Goal: Communication & Community: Connect with others

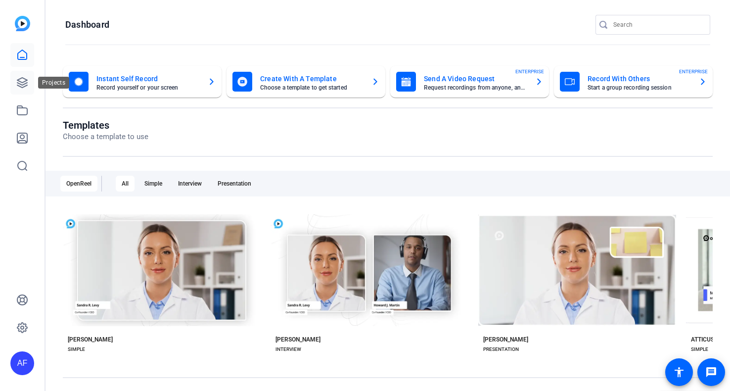
click at [26, 84] on icon at bounding box center [22, 83] width 12 height 12
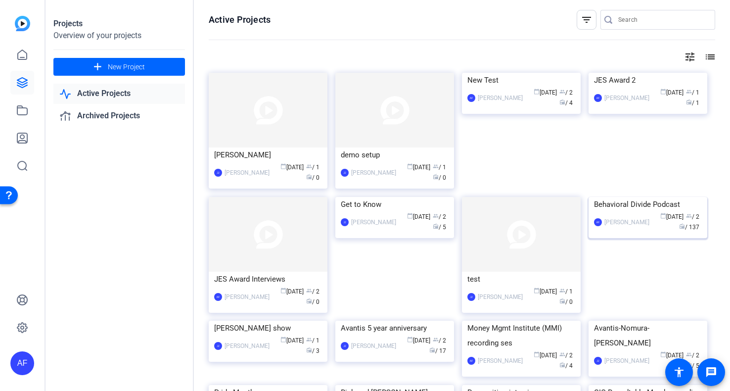
click at [612, 197] on img at bounding box center [648, 197] width 119 height 0
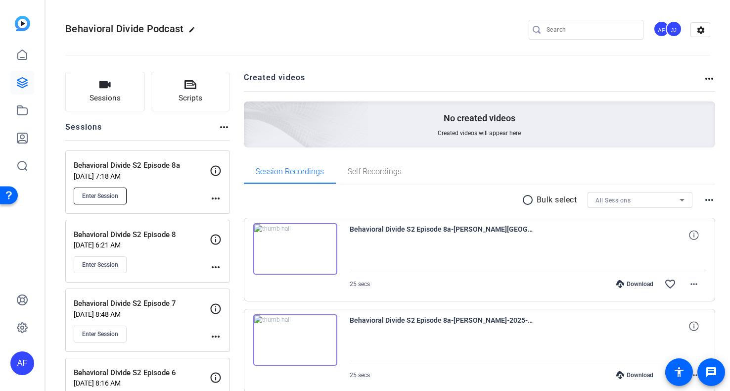
click at [106, 195] on span "Enter Session" at bounding box center [100, 196] width 36 height 8
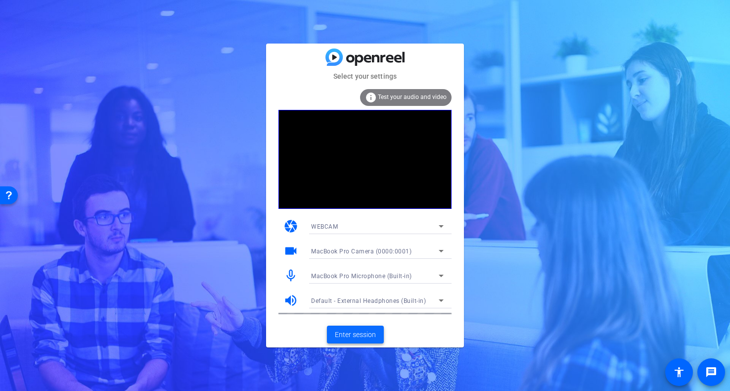
click at [344, 336] on span "Enter session" at bounding box center [355, 334] width 41 height 10
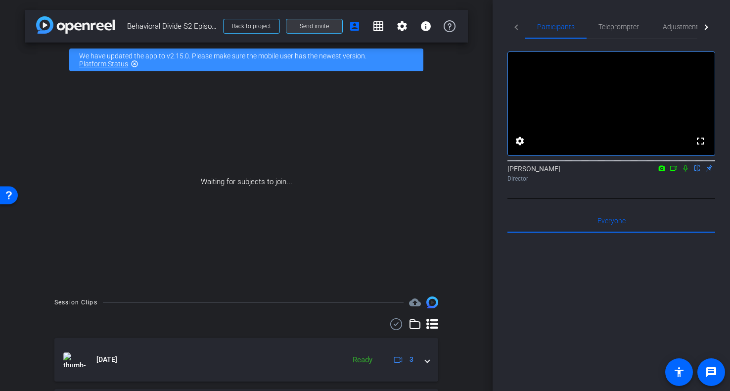
click at [316, 25] on span "Send invite" at bounding box center [314, 26] width 29 height 8
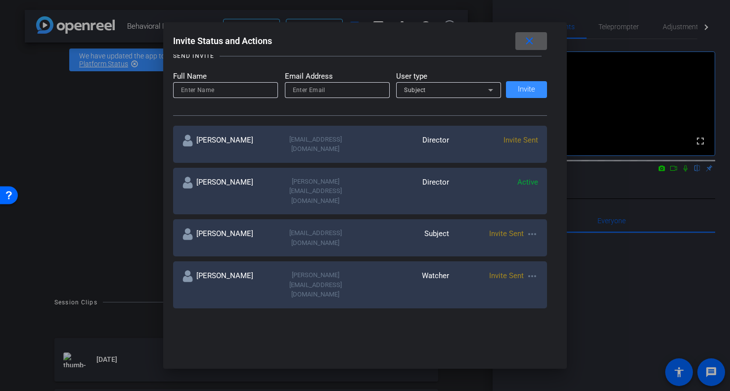
scroll to position [112, 0]
click at [237, 88] on input at bounding box center [225, 91] width 89 height 12
type input "[PERSON_NAME]"
type input "[EMAIL_ADDRESS][DOMAIN_NAME]"
click at [518, 89] on span "Invite" at bounding box center [526, 89] width 17 height 7
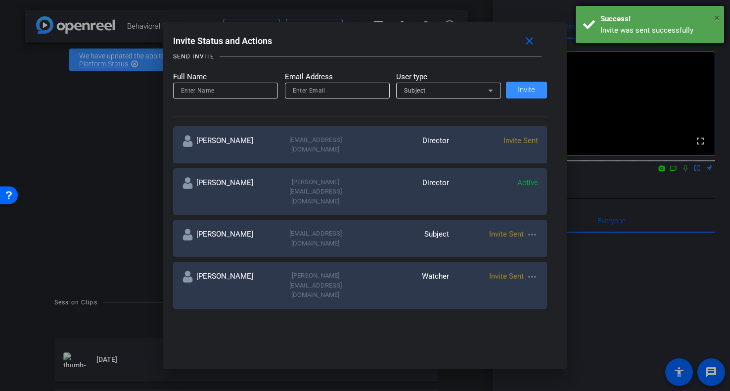
click at [717, 18] on span "×" at bounding box center [716, 18] width 5 height 12
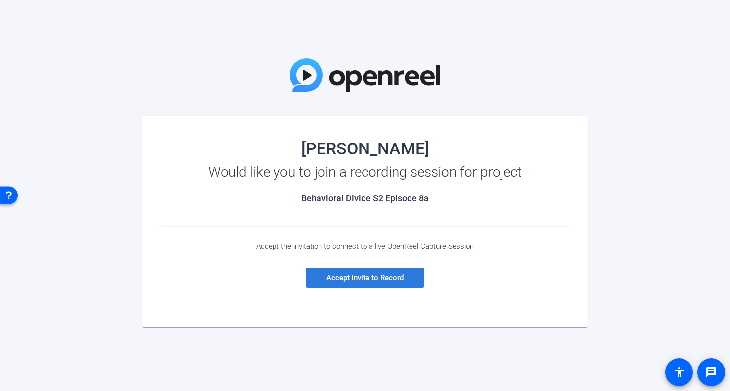
click at [367, 283] on span at bounding box center [365, 278] width 119 height 24
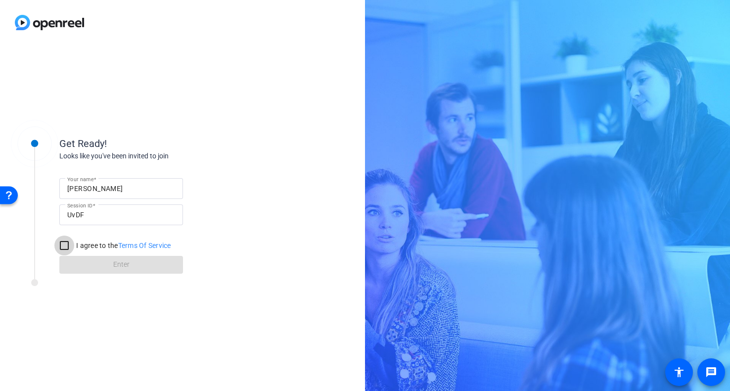
click at [65, 244] on input "I agree to the Terms Of Service" at bounding box center [64, 245] width 20 height 20
checkbox input "true"
click at [99, 264] on span at bounding box center [121, 265] width 124 height 24
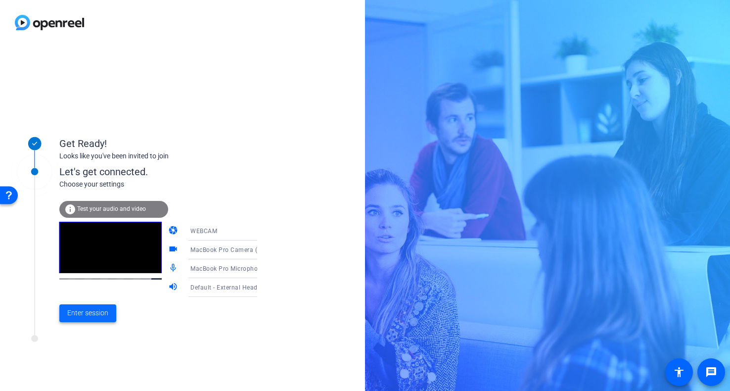
click at [87, 311] on span "Enter session" at bounding box center [87, 313] width 41 height 10
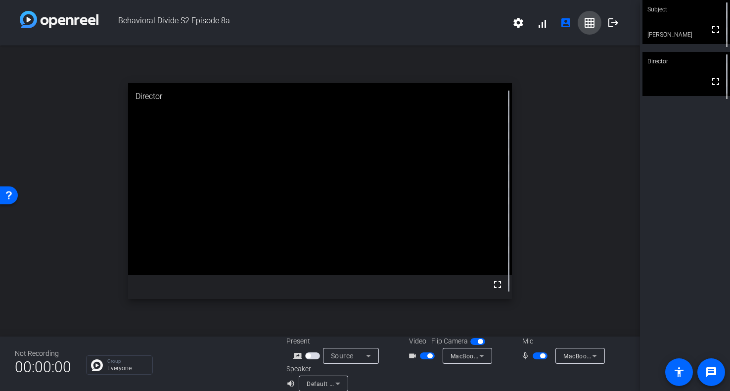
click at [592, 22] on mat-icon "grid_on" at bounding box center [590, 23] width 12 height 12
